Goal: Task Accomplishment & Management: Manage account settings

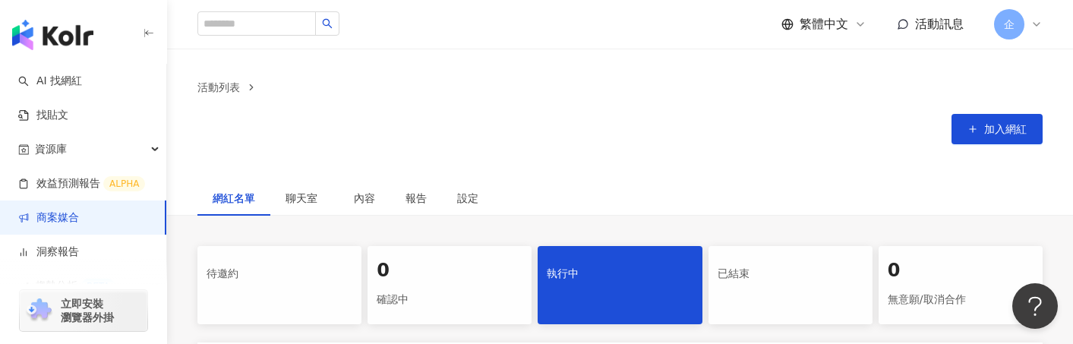
click at [1019, 14] on span "企" at bounding box center [1009, 24] width 30 height 30
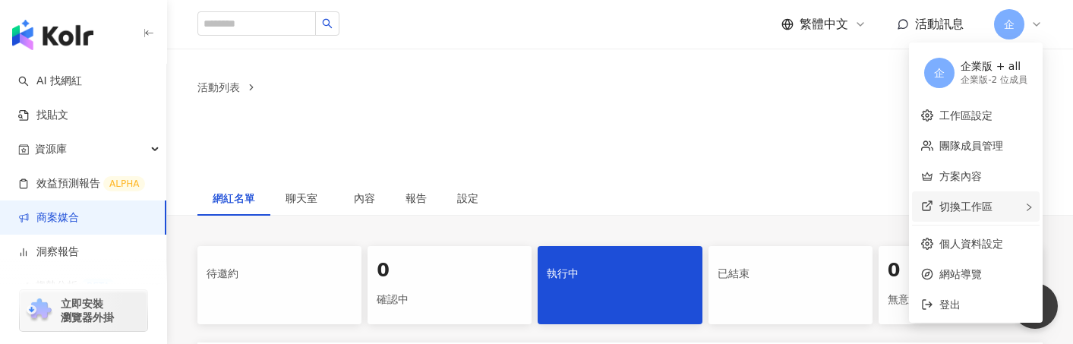
click at [988, 210] on div "切換工作區" at bounding box center [976, 206] width 128 height 30
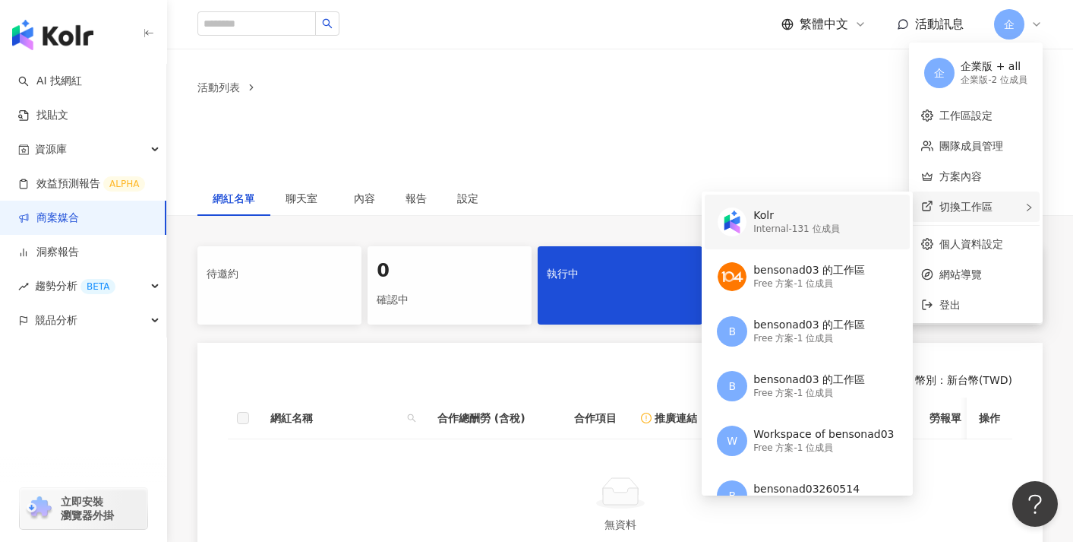
click at [861, 239] on div "Kolr Internal - 131 位成員" at bounding box center [805, 221] width 177 height 55
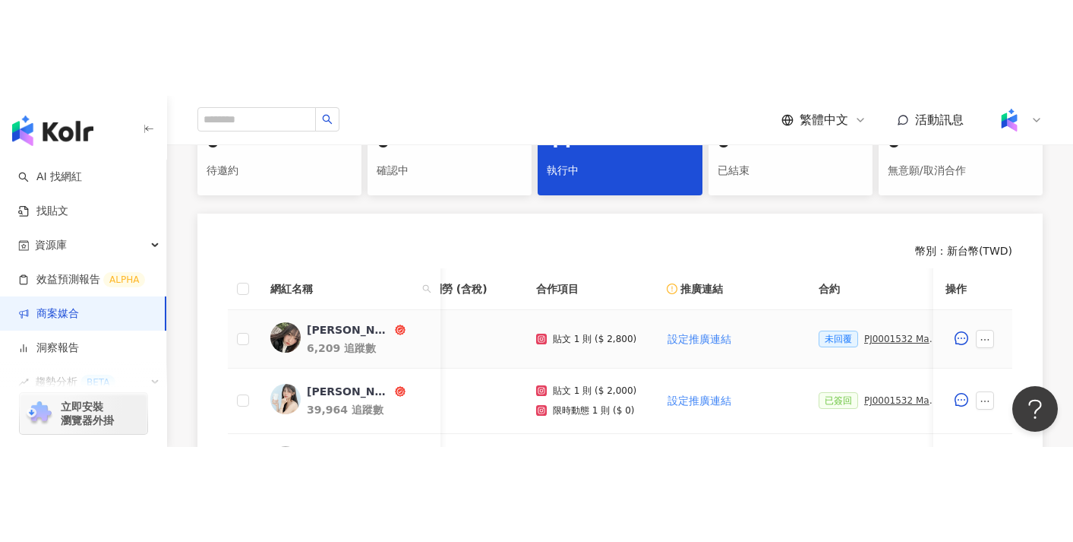
scroll to position [0, 55]
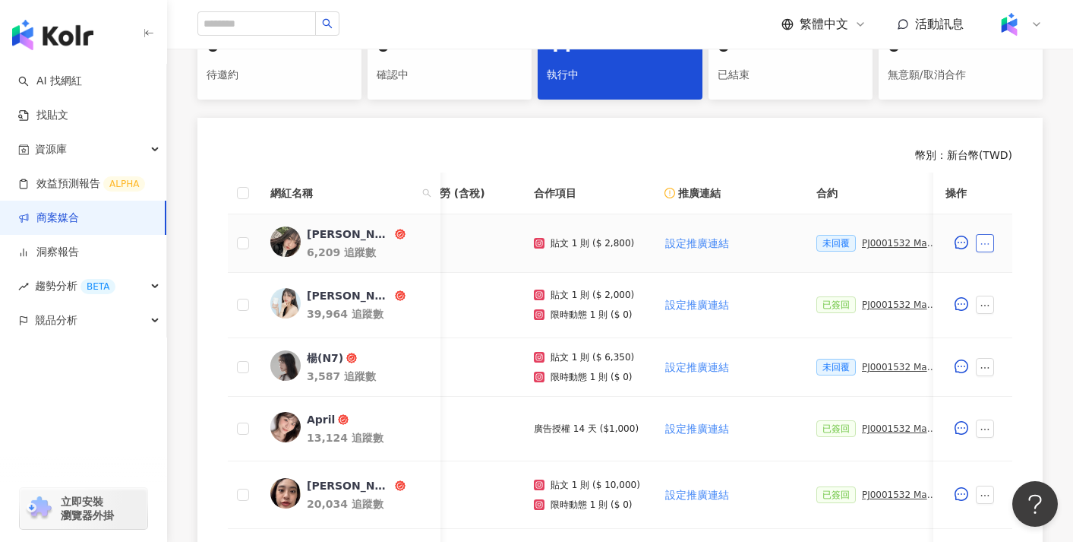
click at [990, 240] on icon "ellipsis" at bounding box center [985, 244] width 11 height 11
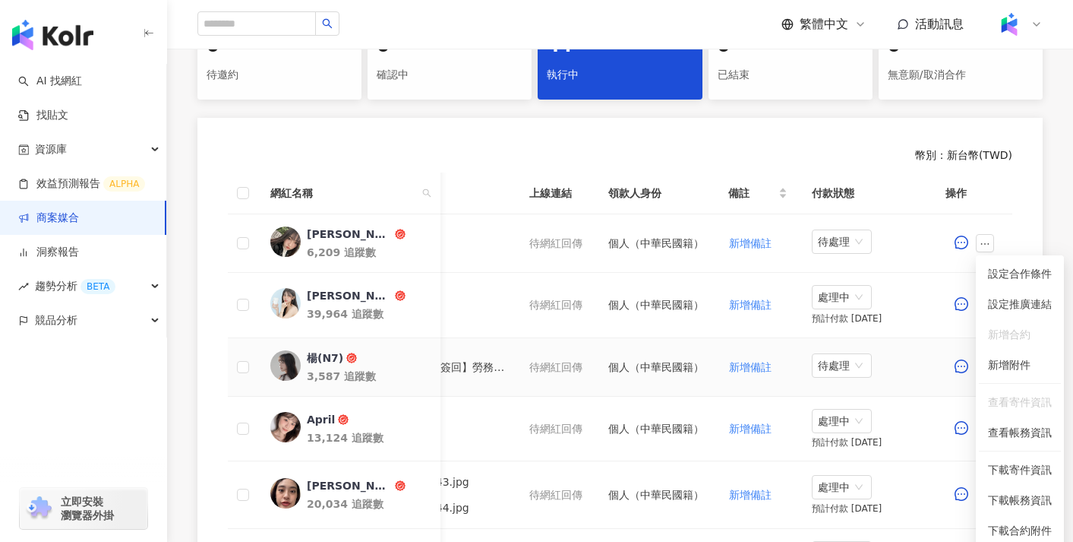
scroll to position [0, 743]
